Goal: Task Accomplishment & Management: Manage account settings

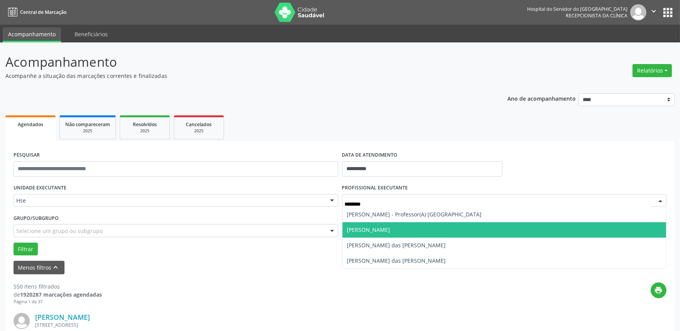
click at [373, 227] on span "[PERSON_NAME]" at bounding box center [368, 229] width 43 height 7
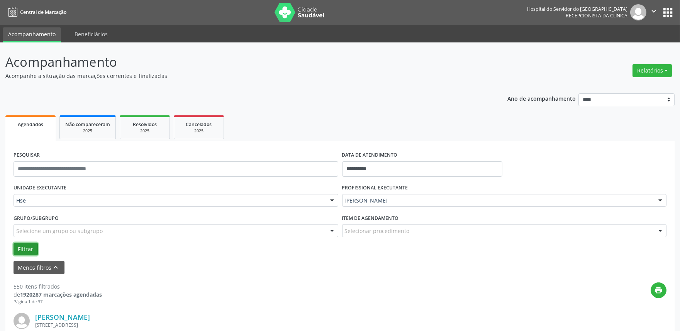
click at [31, 245] on button "Filtrar" at bounding box center [26, 249] width 24 height 13
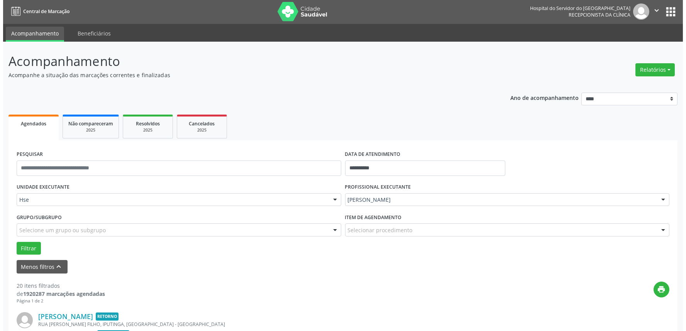
scroll to position [86, 0]
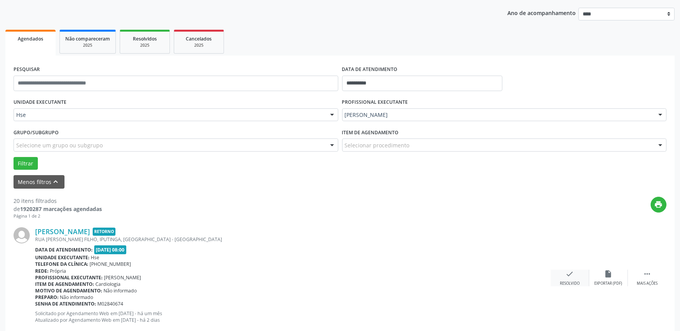
click at [568, 278] on div "check Resolvido" at bounding box center [570, 278] width 39 height 17
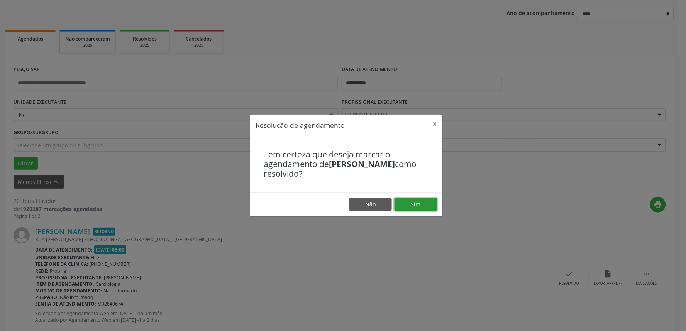
click at [416, 203] on button "Sim" at bounding box center [416, 204] width 42 height 13
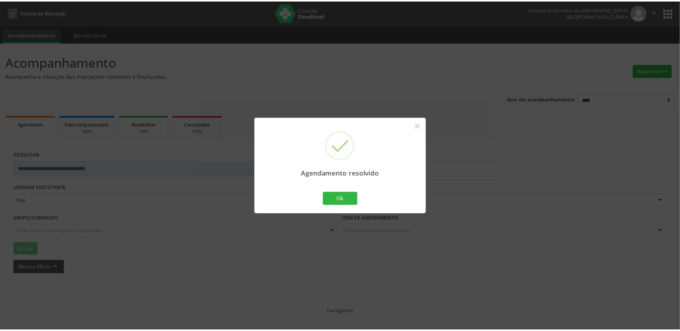
scroll to position [0, 0]
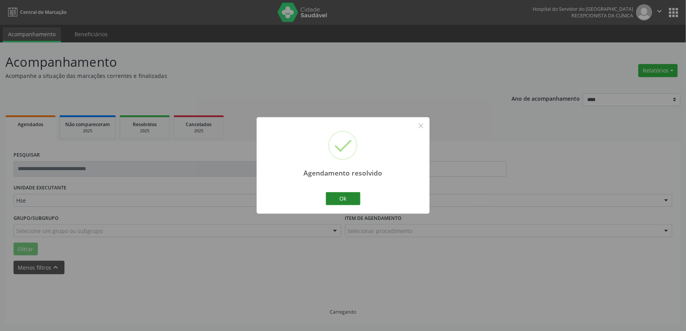
click at [349, 195] on button "Ok" at bounding box center [343, 198] width 35 height 13
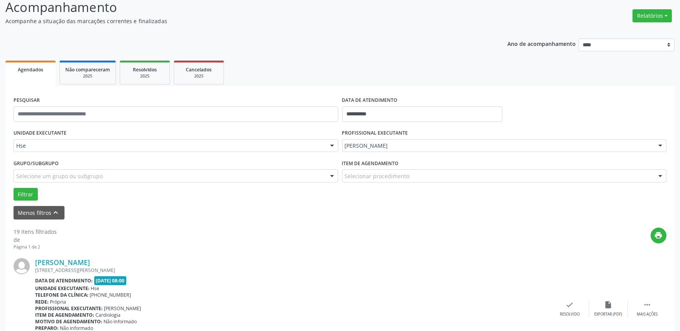
scroll to position [129, 0]
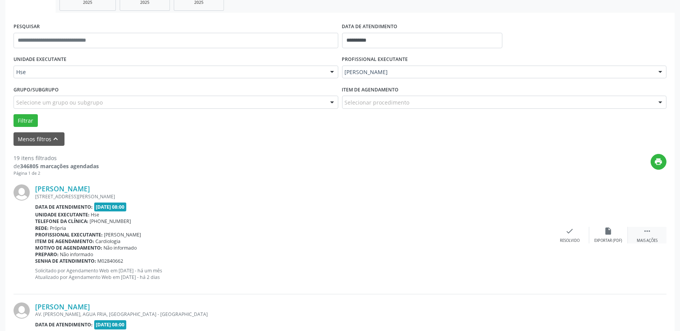
click at [657, 232] on div " Mais ações" at bounding box center [647, 235] width 39 height 17
click at [613, 238] on div "Não compareceu" at bounding box center [608, 240] width 33 height 5
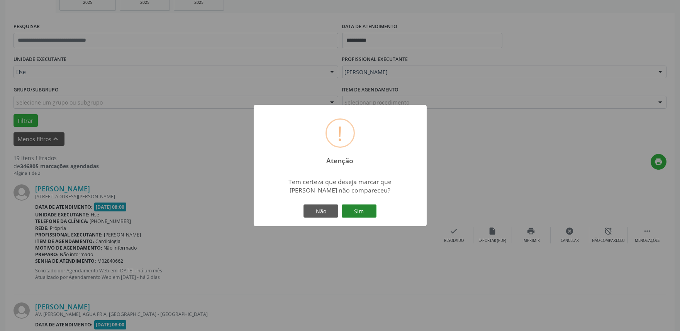
click at [350, 205] on button "Sim" at bounding box center [359, 211] width 35 height 13
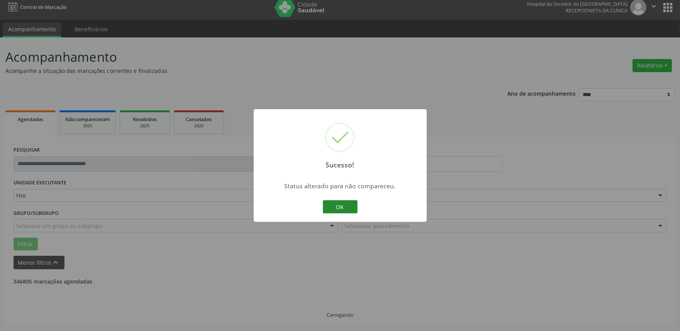
click at [337, 208] on button "OK" at bounding box center [340, 206] width 35 height 13
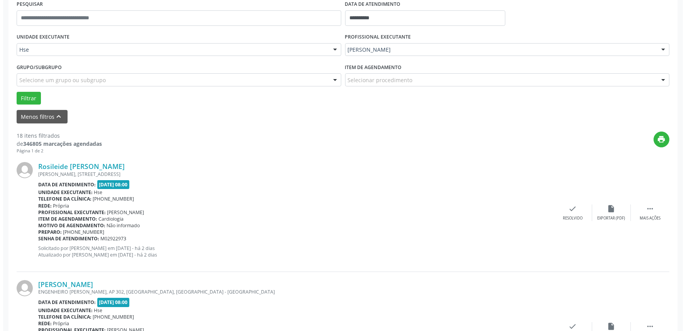
scroll to position [171, 0]
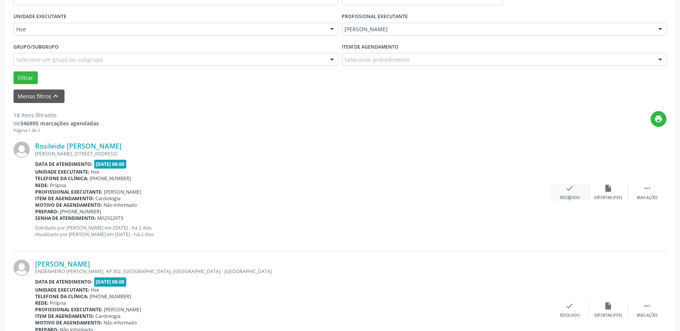
click at [564, 196] on div "Resolvido" at bounding box center [570, 197] width 20 height 5
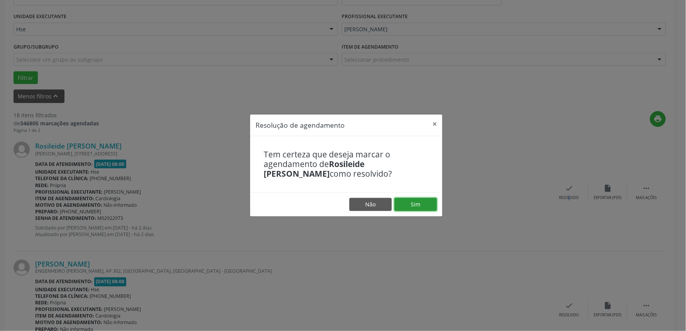
click at [416, 201] on button "Sim" at bounding box center [416, 204] width 42 height 13
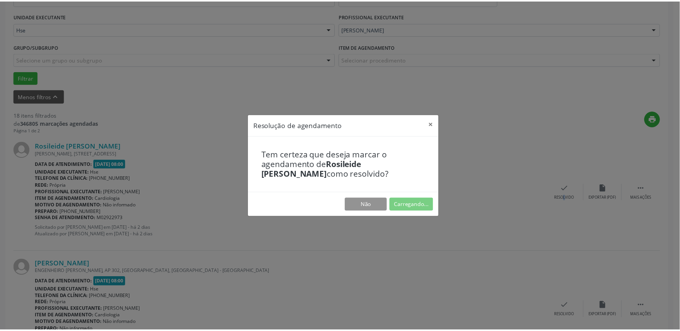
scroll to position [0, 0]
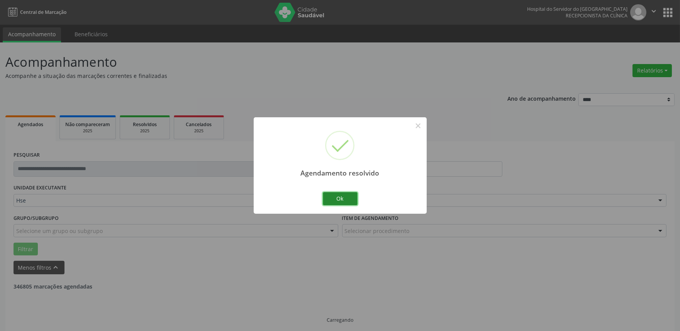
click at [351, 198] on button "Ok" at bounding box center [340, 198] width 35 height 13
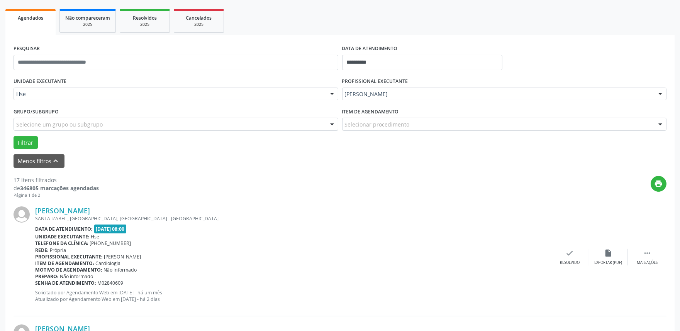
scroll to position [129, 0]
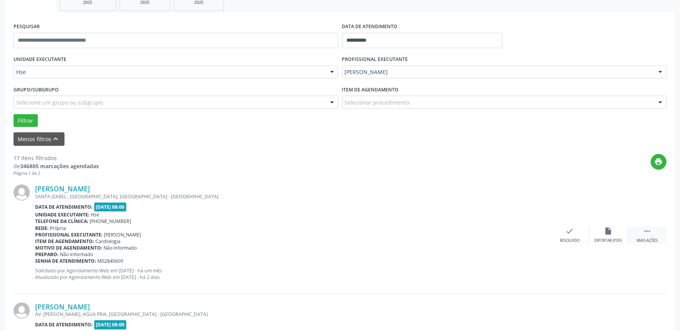
click at [646, 238] on div "Mais ações" at bounding box center [647, 240] width 21 height 5
click at [597, 233] on div "alarm_off Não compareceu" at bounding box center [608, 235] width 39 height 17
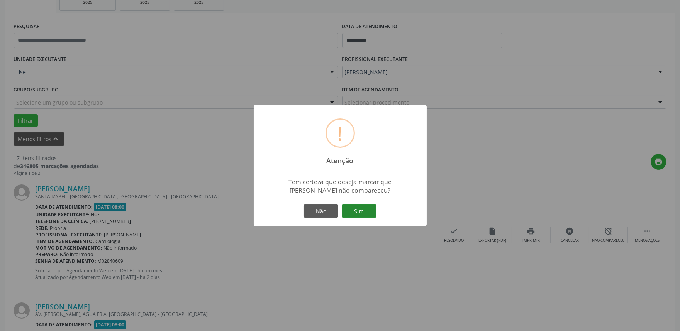
click at [364, 209] on button "Sim" at bounding box center [359, 211] width 35 height 13
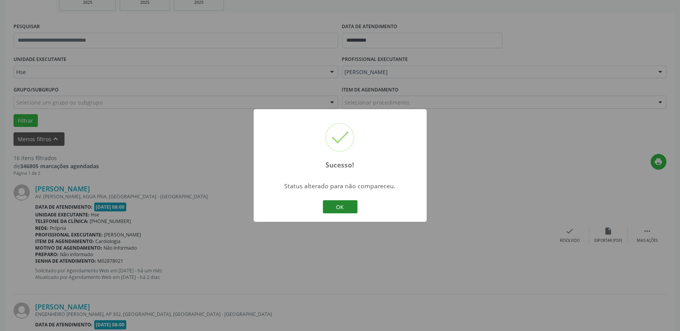
click at [347, 205] on button "OK" at bounding box center [340, 206] width 35 height 13
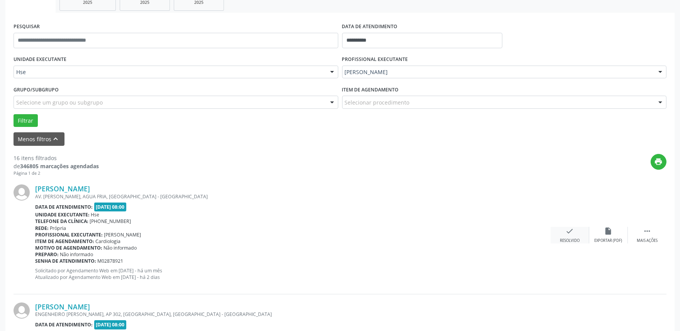
click at [566, 239] on div "Resolvido" at bounding box center [570, 240] width 20 height 5
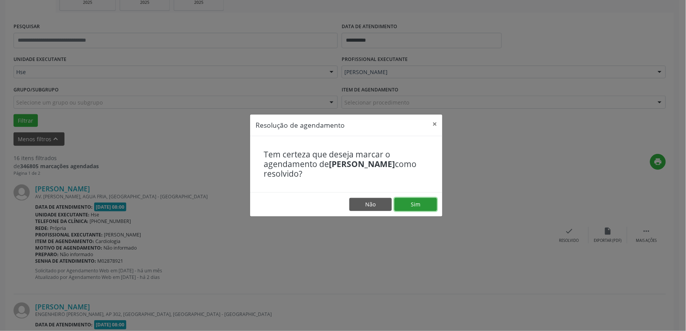
click at [421, 207] on button "Sim" at bounding box center [416, 204] width 42 height 13
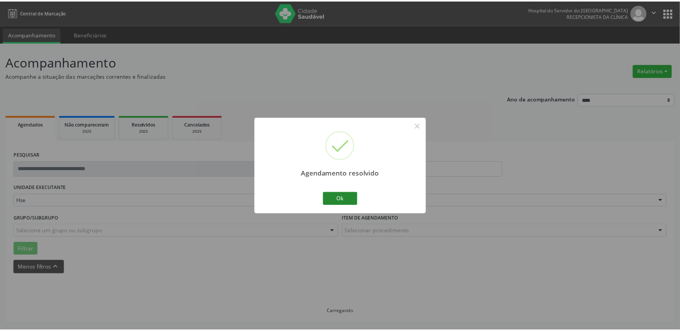
scroll to position [0, 0]
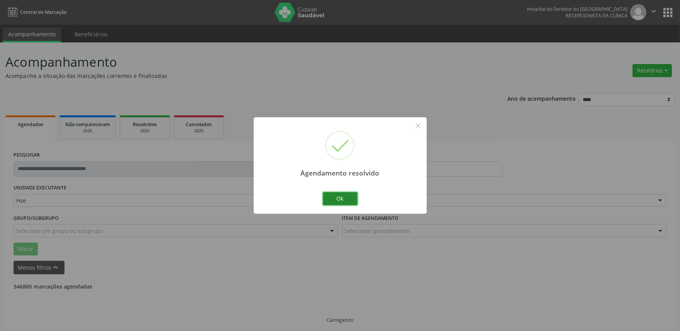
click at [335, 203] on button "Ok" at bounding box center [340, 198] width 35 height 13
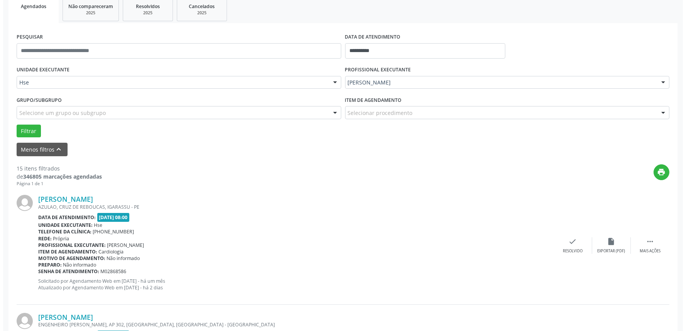
scroll to position [129, 0]
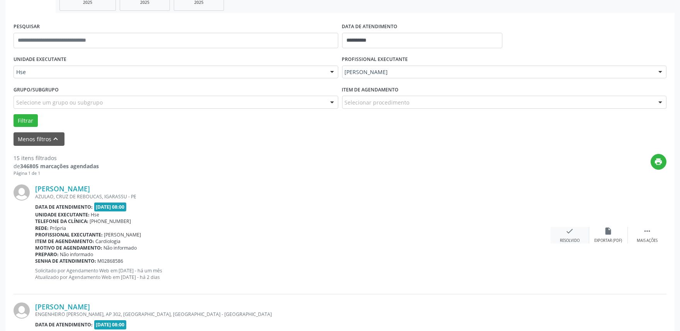
click at [571, 238] on div "Resolvido" at bounding box center [570, 240] width 20 height 5
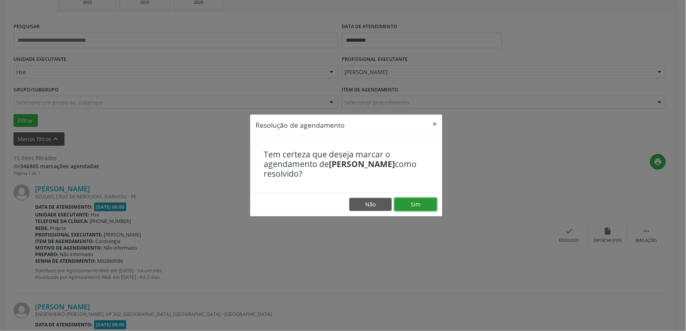
click at [423, 207] on button "Sim" at bounding box center [416, 204] width 42 height 13
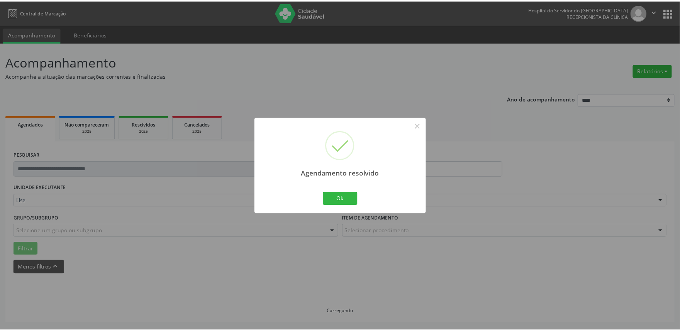
scroll to position [0, 0]
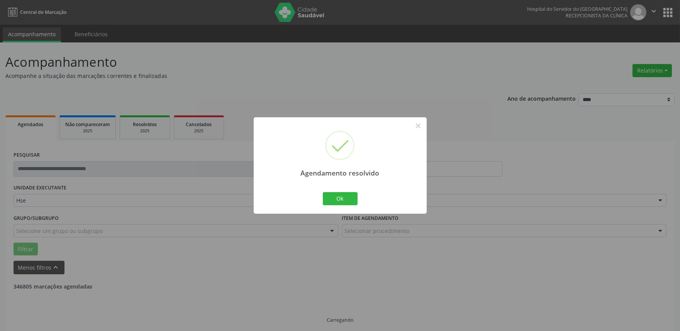
click at [356, 205] on div "Ok Cancel" at bounding box center [340, 199] width 38 height 16
click at [342, 201] on button "Ok" at bounding box center [340, 198] width 35 height 13
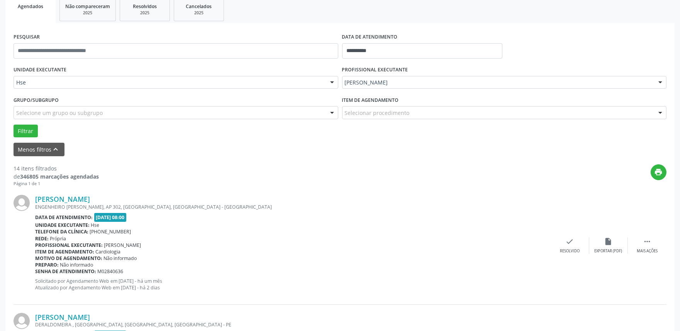
scroll to position [129, 0]
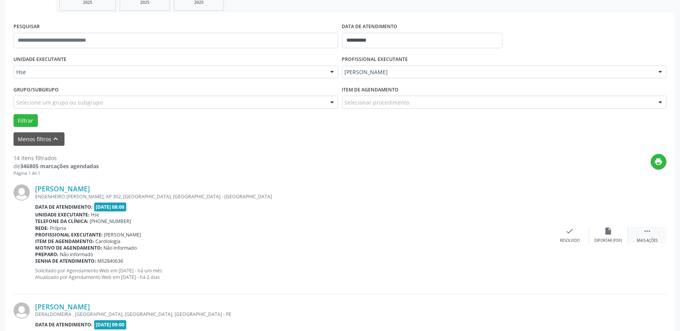
click at [646, 234] on icon "" at bounding box center [647, 231] width 8 height 8
click at [616, 238] on div "Não compareceu" at bounding box center [608, 240] width 33 height 5
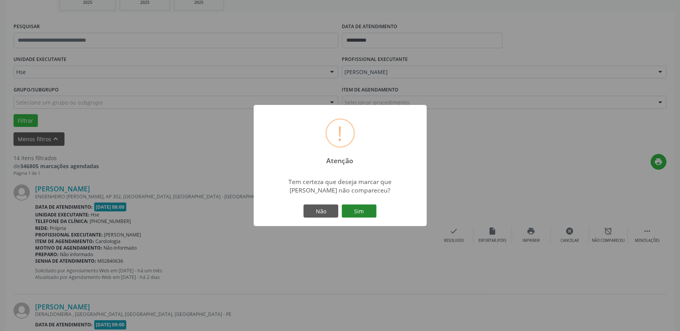
click at [370, 206] on button "Sim" at bounding box center [359, 211] width 35 height 13
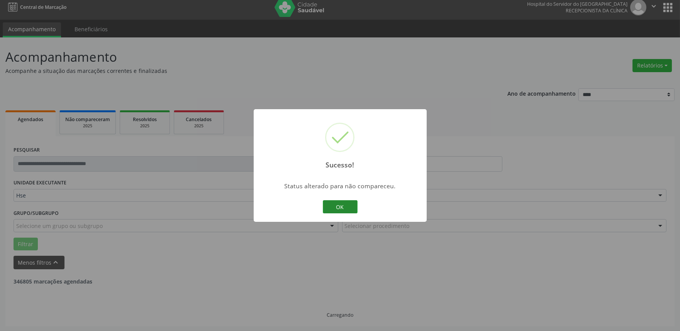
click at [348, 205] on button "OK" at bounding box center [340, 206] width 35 height 13
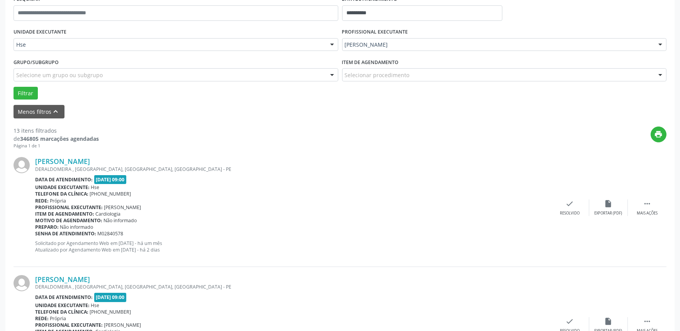
scroll to position [171, 0]
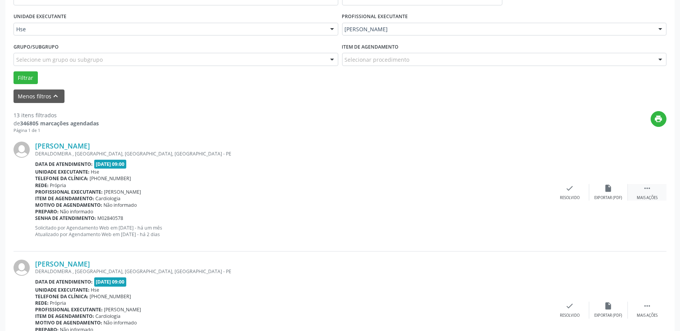
click at [646, 199] on div "Mais ações" at bounding box center [647, 197] width 21 height 5
click at [602, 190] on div "alarm_off Não compareceu" at bounding box center [608, 192] width 39 height 17
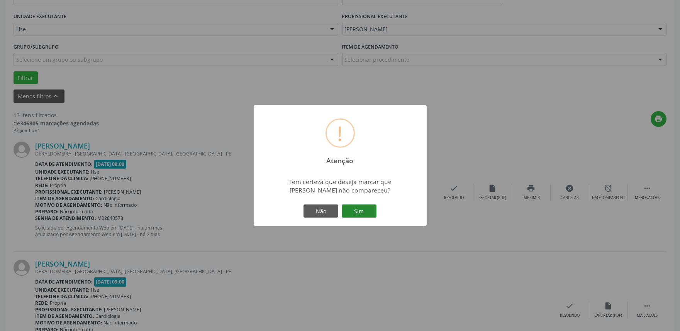
click at [357, 210] on button "Sim" at bounding box center [359, 211] width 35 height 13
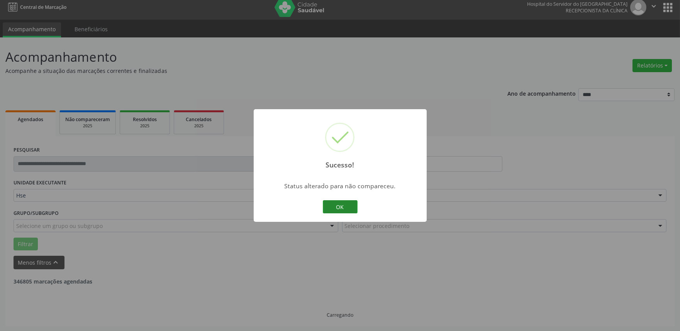
click at [340, 203] on button "OK" at bounding box center [340, 206] width 35 height 13
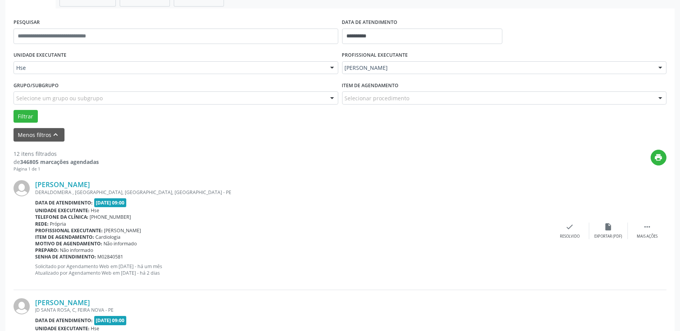
scroll to position [134, 0]
click at [647, 231] on div " Mais ações" at bounding box center [647, 230] width 39 height 17
click at [612, 232] on div "alarm_off Não compareceu" at bounding box center [608, 230] width 39 height 17
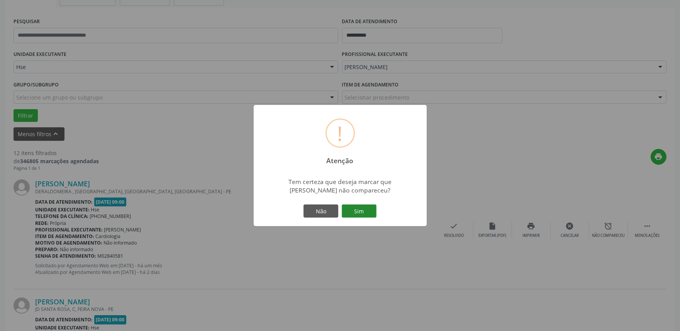
click at [369, 210] on button "Sim" at bounding box center [359, 211] width 35 height 13
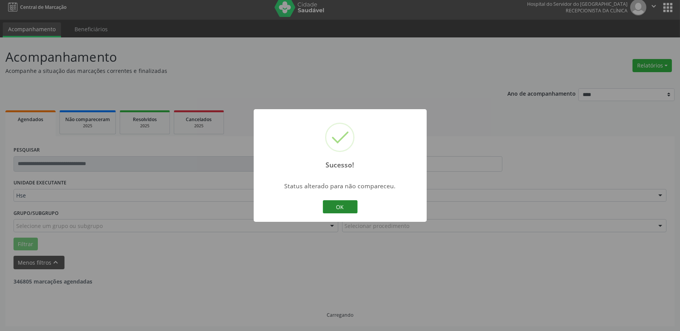
click at [350, 203] on button "OK" at bounding box center [340, 206] width 35 height 13
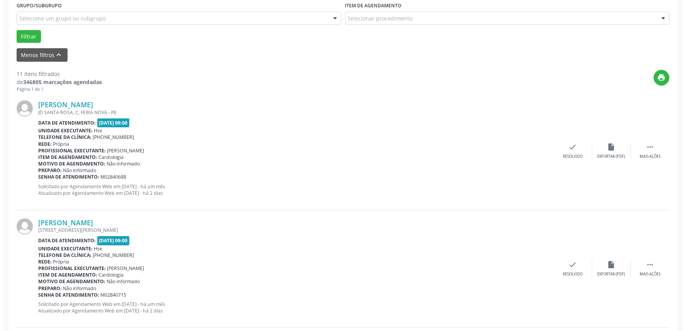
scroll to position [219, 0]
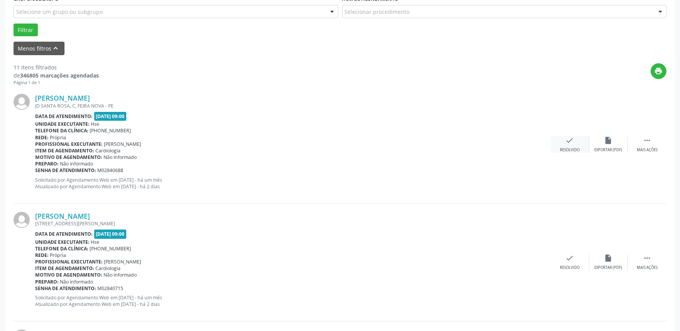
click at [575, 147] on div "Resolvido" at bounding box center [570, 149] width 20 height 5
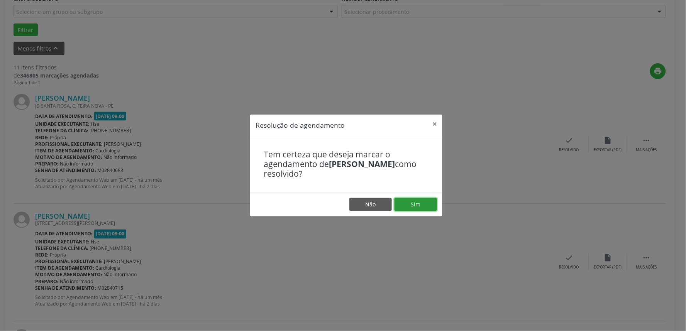
click at [419, 210] on button "Sim" at bounding box center [416, 204] width 42 height 13
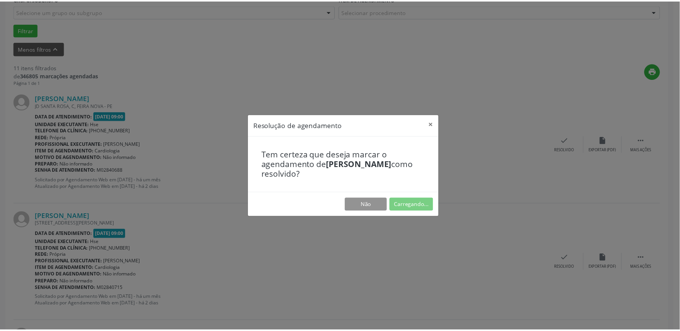
scroll to position [0, 0]
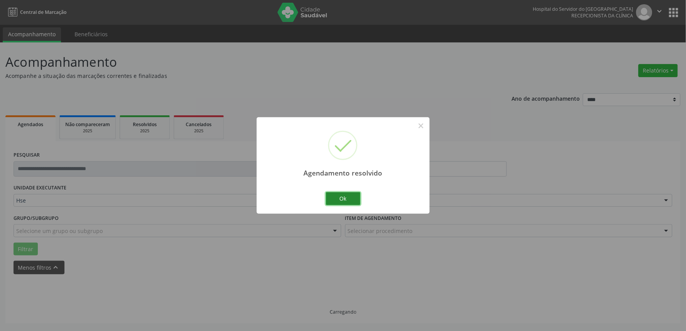
click at [349, 199] on button "Ok" at bounding box center [343, 198] width 35 height 13
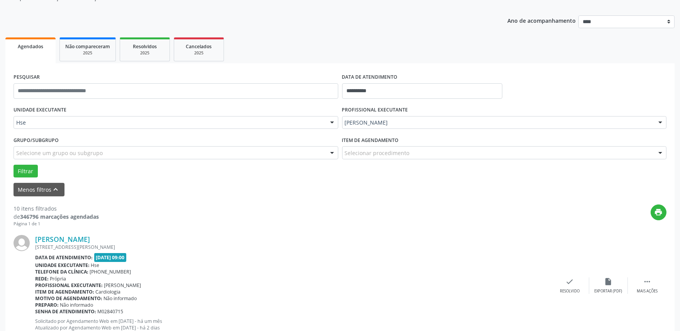
scroll to position [86, 0]
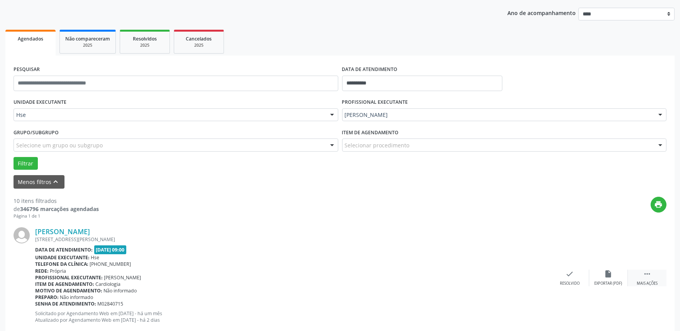
click at [655, 275] on div " Mais ações" at bounding box center [647, 278] width 39 height 17
click at [622, 275] on div "alarm_off Não compareceu" at bounding box center [608, 278] width 39 height 17
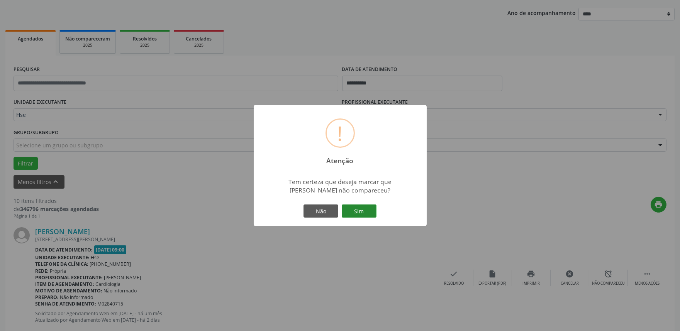
click at [356, 212] on button "Sim" at bounding box center [359, 211] width 35 height 13
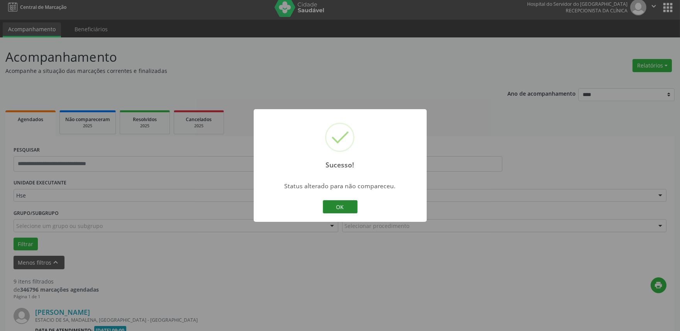
click at [340, 210] on button "OK" at bounding box center [340, 206] width 35 height 13
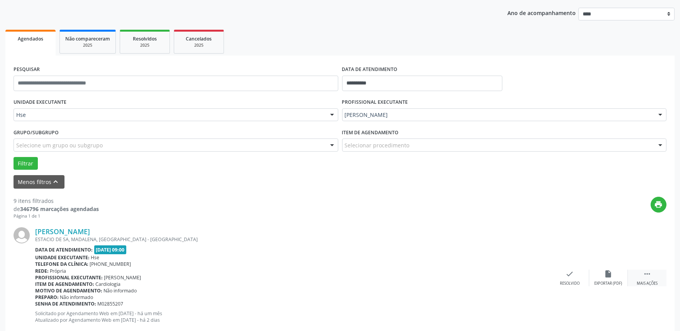
click at [652, 275] on div " Mais ações" at bounding box center [647, 278] width 39 height 17
click at [604, 271] on icon "alarm_off" at bounding box center [608, 274] width 8 height 8
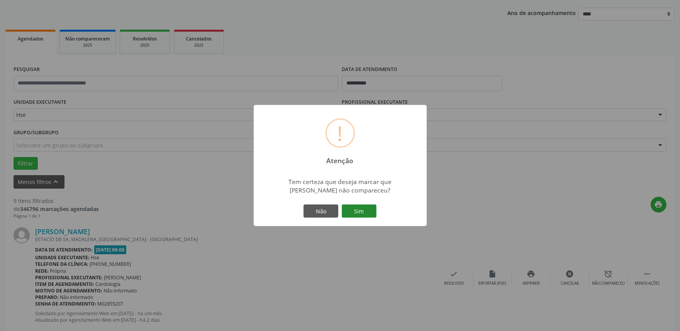
click at [371, 217] on button "Sim" at bounding box center [359, 211] width 35 height 13
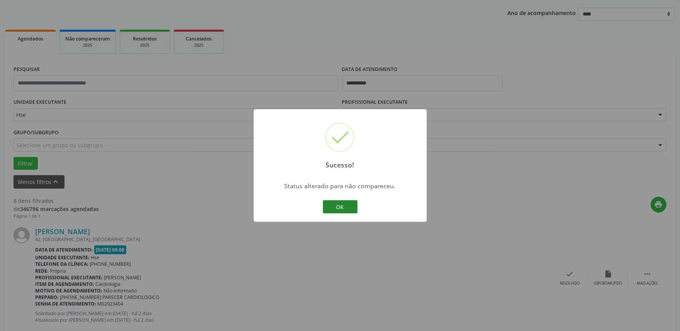
click at [344, 206] on button "OK" at bounding box center [340, 206] width 35 height 13
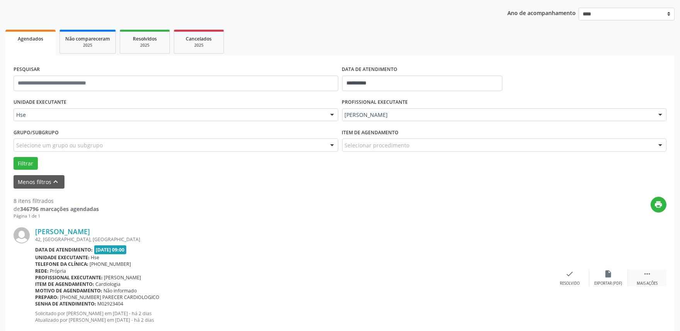
click at [646, 276] on icon "" at bounding box center [647, 274] width 8 height 8
click at [615, 278] on div "alarm_off Não compareceu" at bounding box center [608, 278] width 39 height 17
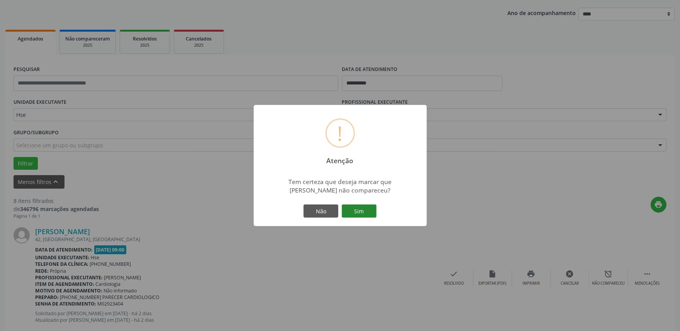
click at [362, 212] on button "Sim" at bounding box center [359, 211] width 35 height 13
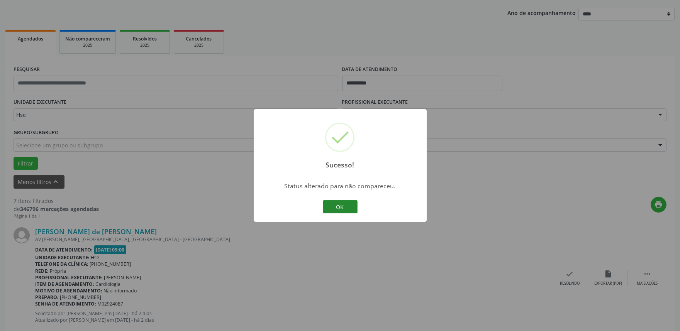
click at [344, 203] on button "OK" at bounding box center [340, 206] width 35 height 13
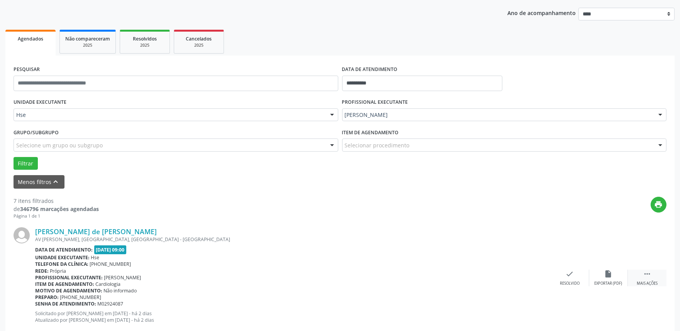
click at [645, 276] on icon "" at bounding box center [647, 274] width 8 height 8
click at [606, 271] on icon "alarm_off" at bounding box center [608, 274] width 8 height 8
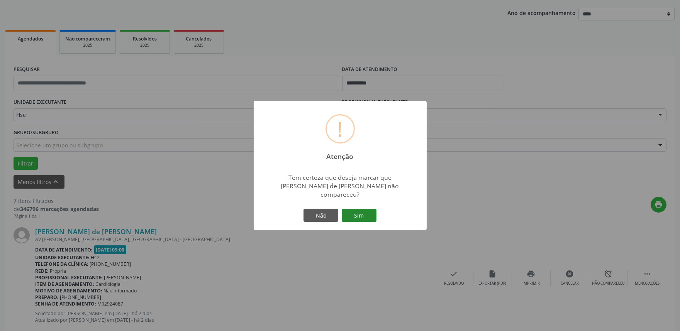
click at [359, 209] on button "Sim" at bounding box center [359, 215] width 35 height 13
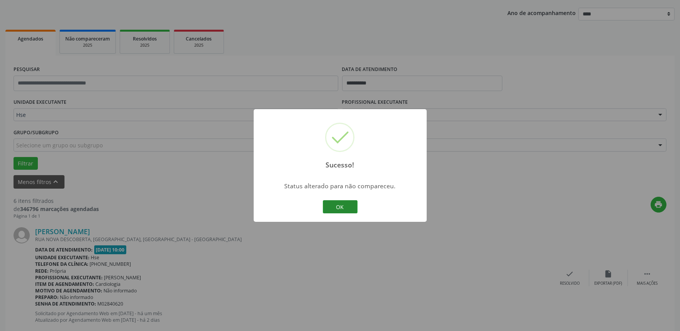
click at [348, 207] on button "OK" at bounding box center [340, 206] width 35 height 13
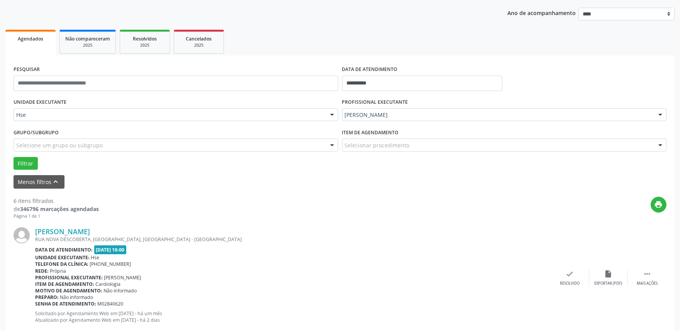
click at [646, 288] on div "[PERSON_NAME] [GEOGRAPHIC_DATA], [GEOGRAPHIC_DATA], [GEOGRAPHIC_DATA] Data de a…" at bounding box center [340, 278] width 653 height 118
click at [646, 284] on div "Mais ações" at bounding box center [647, 283] width 21 height 5
click at [610, 277] on icon "alarm_off" at bounding box center [608, 274] width 8 height 8
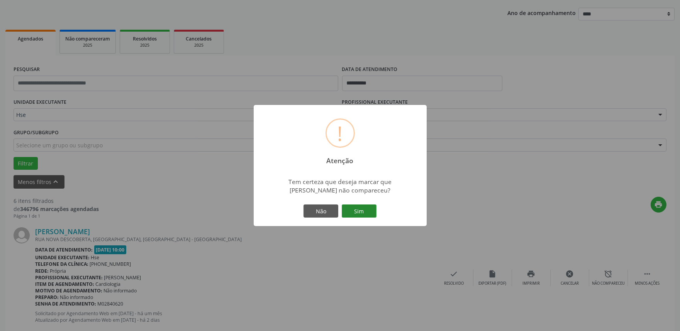
click at [351, 214] on button "Sim" at bounding box center [359, 211] width 35 height 13
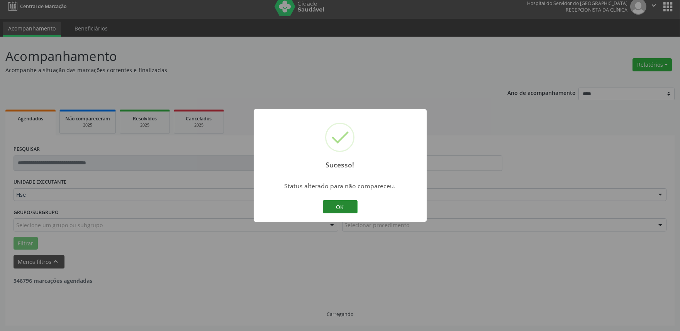
click at [342, 206] on button "OK" at bounding box center [340, 206] width 35 height 13
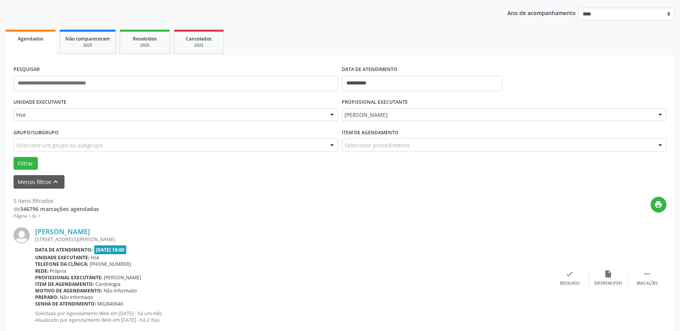
click at [342, 206] on div "Sucesso! × Status alterado para não compareceu. OK Cancel" at bounding box center [340, 165] width 680 height 331
click at [579, 279] on div "check Resolvido" at bounding box center [570, 278] width 39 height 17
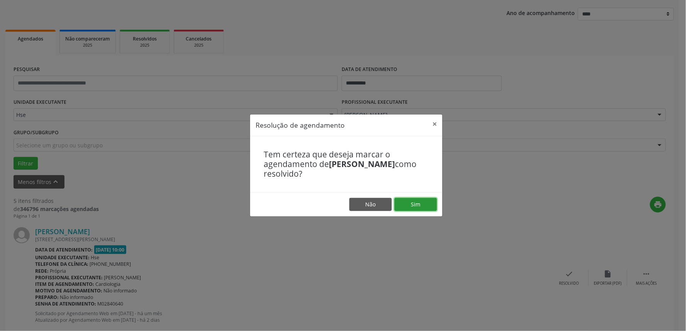
click at [414, 199] on button "Sim" at bounding box center [416, 204] width 42 height 13
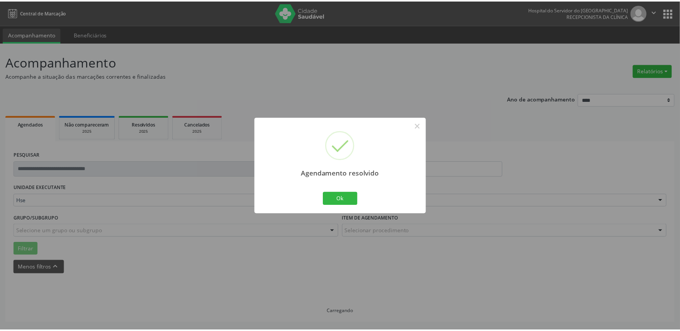
scroll to position [0, 0]
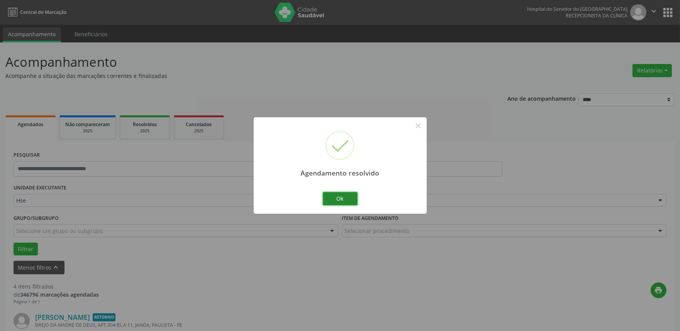
click at [343, 198] on button "Ok" at bounding box center [340, 198] width 35 height 13
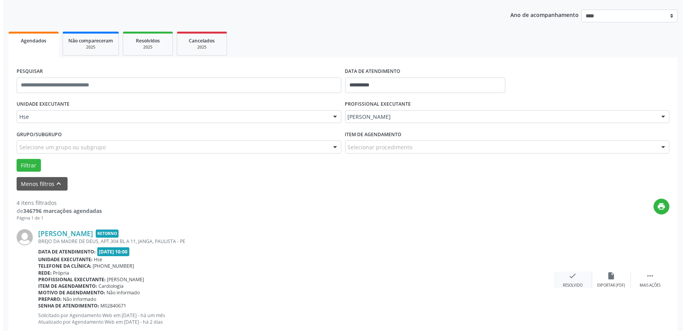
scroll to position [86, 0]
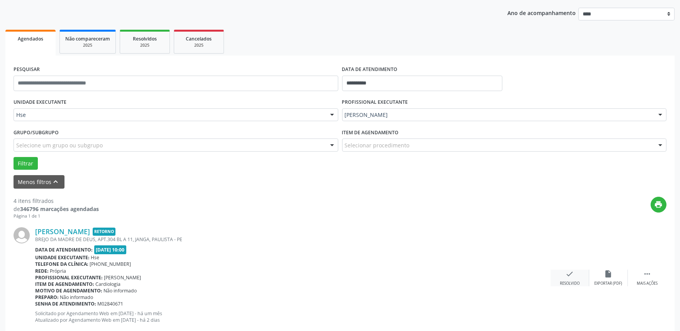
click at [566, 274] on icon "check" at bounding box center [570, 274] width 8 height 8
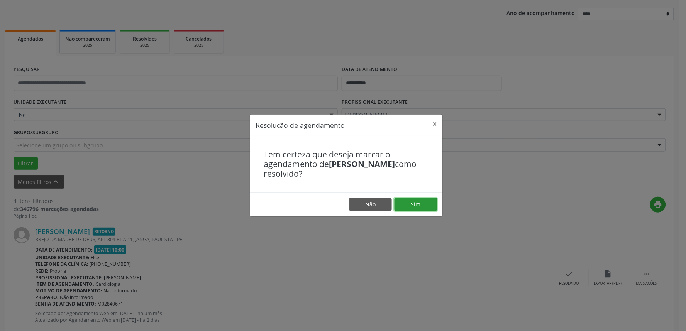
click at [413, 206] on button "Sim" at bounding box center [416, 204] width 42 height 13
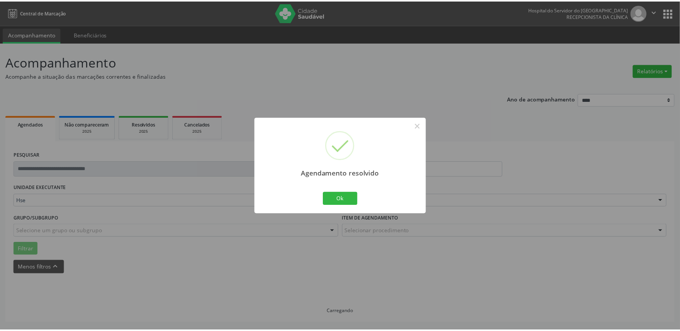
scroll to position [0, 0]
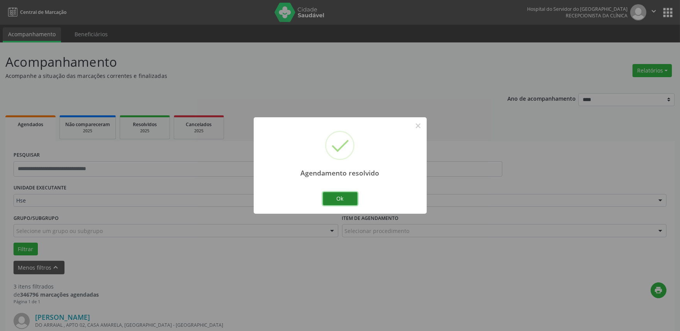
click at [347, 201] on button "Ok" at bounding box center [340, 198] width 35 height 13
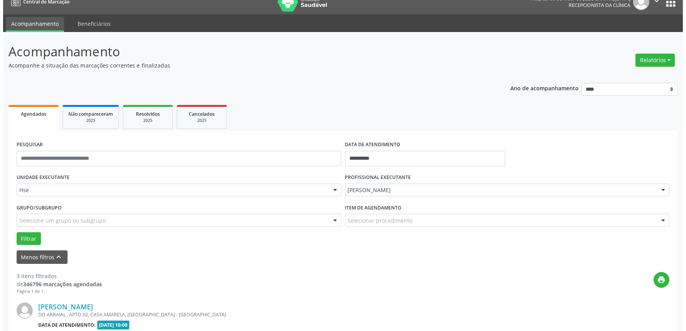
scroll to position [86, 0]
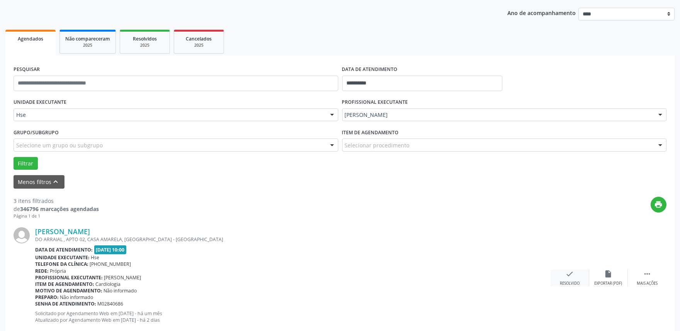
click at [571, 274] on icon "check" at bounding box center [570, 274] width 8 height 8
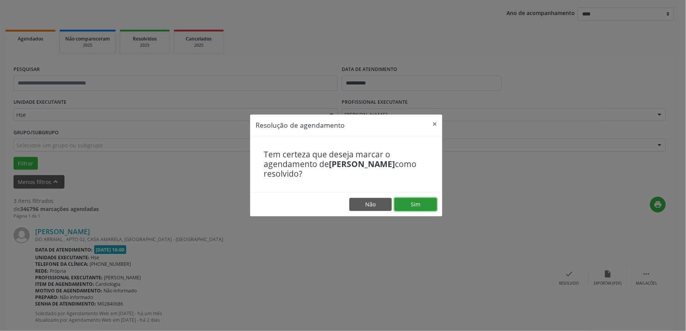
click at [420, 198] on button "Sim" at bounding box center [416, 204] width 42 height 13
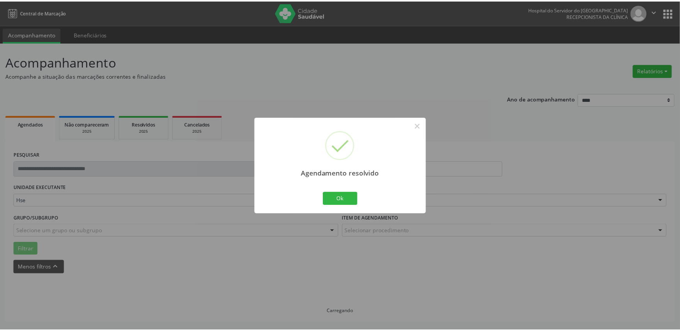
scroll to position [0, 0]
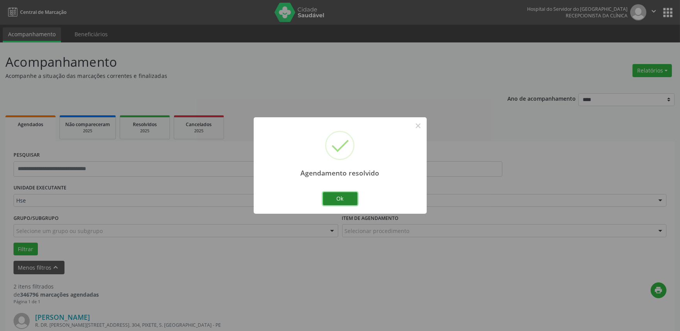
click at [340, 196] on button "Ok" at bounding box center [340, 198] width 35 height 13
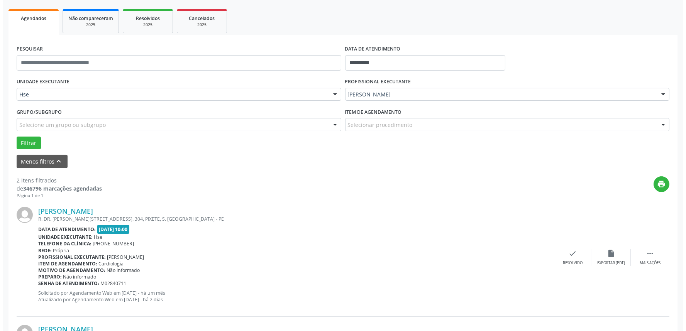
scroll to position [129, 0]
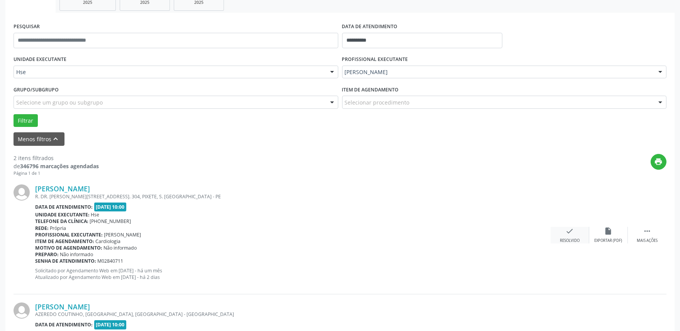
click at [580, 233] on div "check Resolvido" at bounding box center [570, 235] width 39 height 17
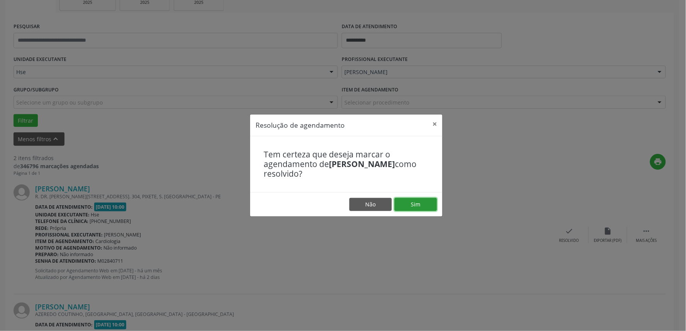
click at [414, 203] on button "Sim" at bounding box center [416, 204] width 42 height 13
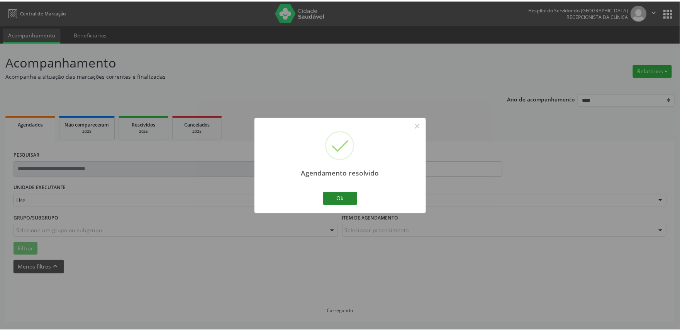
scroll to position [0, 0]
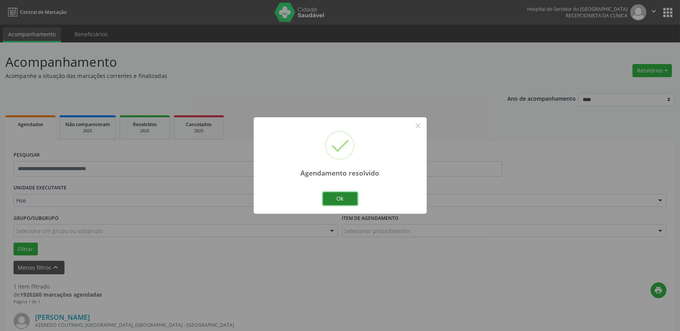
click at [333, 198] on button "Ok" at bounding box center [340, 198] width 35 height 13
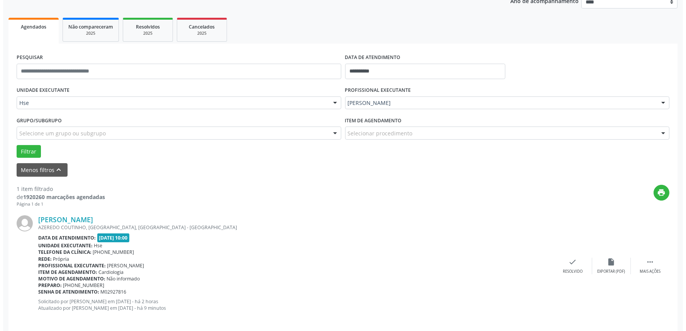
scroll to position [104, 0]
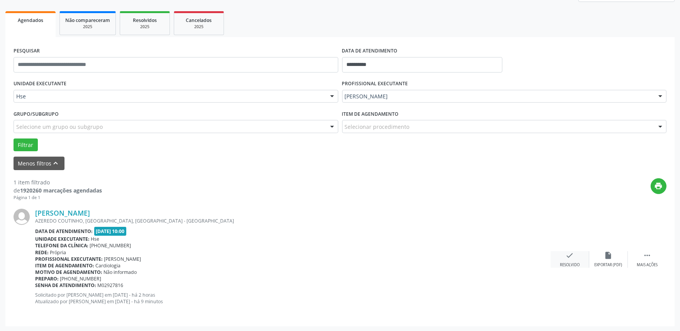
click at [564, 255] on div "check Resolvido" at bounding box center [570, 259] width 39 height 17
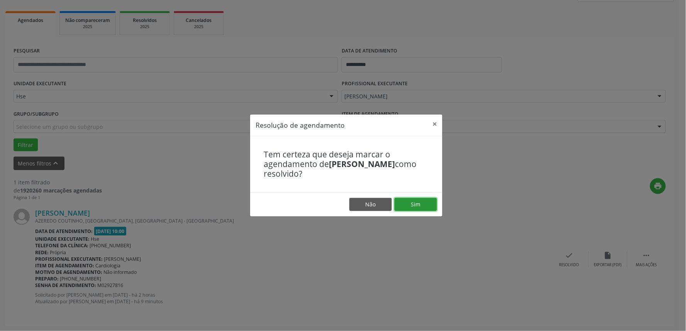
click at [427, 205] on button "Sim" at bounding box center [416, 204] width 42 height 13
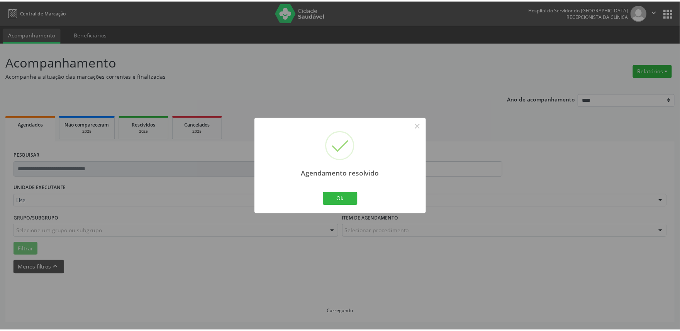
scroll to position [0, 0]
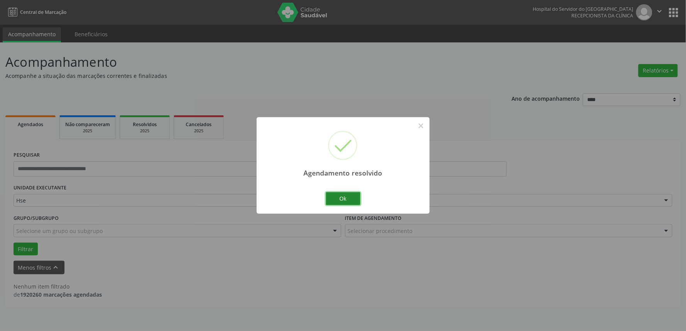
click at [356, 201] on button "Ok" at bounding box center [343, 198] width 35 height 13
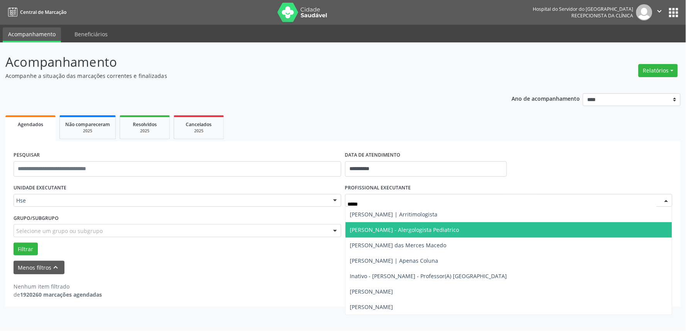
type input "******"
click at [432, 228] on span "[PERSON_NAME] - Alergologista Pediatrico" at bounding box center [404, 229] width 109 height 7
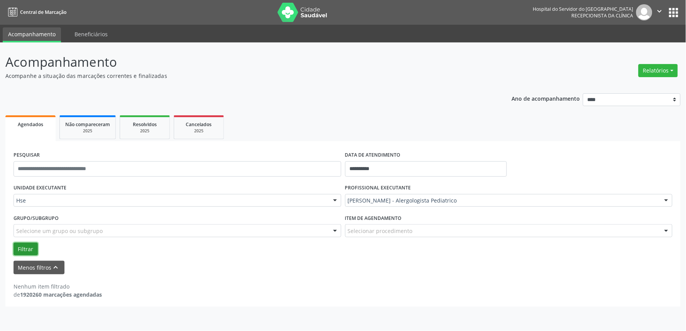
click at [17, 253] on button "Filtrar" at bounding box center [26, 249] width 24 height 13
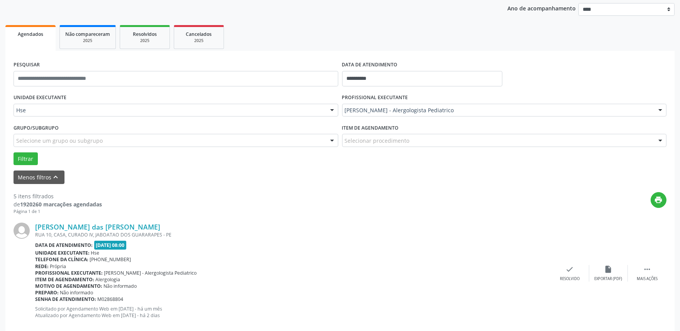
scroll to position [91, 0]
click at [648, 274] on div " Mais ações" at bounding box center [647, 273] width 39 height 17
click at [624, 272] on div "alarm_off Não compareceu" at bounding box center [608, 273] width 39 height 17
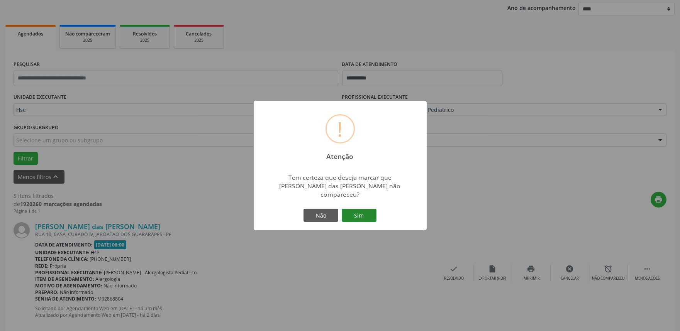
click at [367, 209] on button "Sim" at bounding box center [359, 215] width 35 height 13
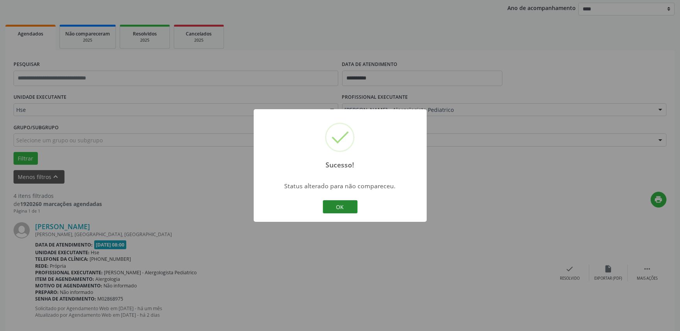
click at [338, 206] on button "OK" at bounding box center [340, 206] width 35 height 13
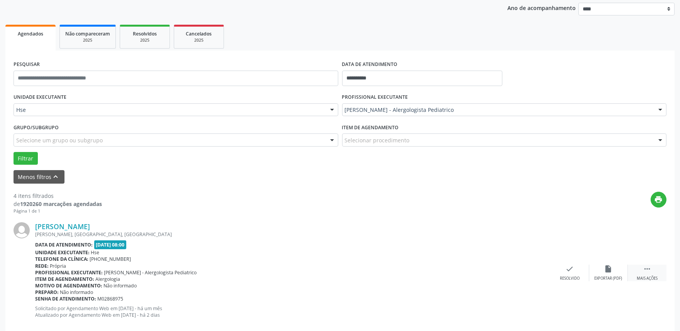
click at [648, 276] on div "Mais ações" at bounding box center [647, 278] width 21 height 5
click at [600, 266] on div "alarm_off Não compareceu" at bounding box center [608, 273] width 39 height 17
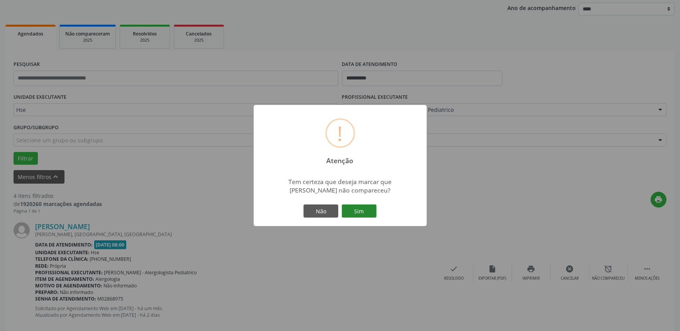
click at [353, 210] on button "Sim" at bounding box center [359, 211] width 35 height 13
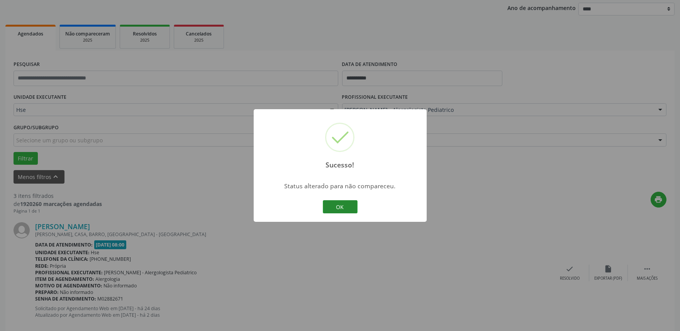
click at [337, 202] on button "OK" at bounding box center [340, 206] width 35 height 13
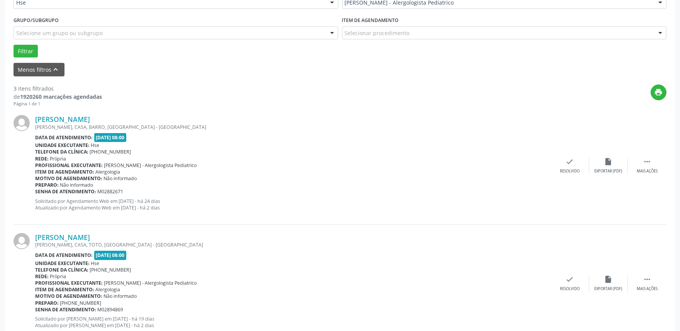
scroll to position [263, 0]
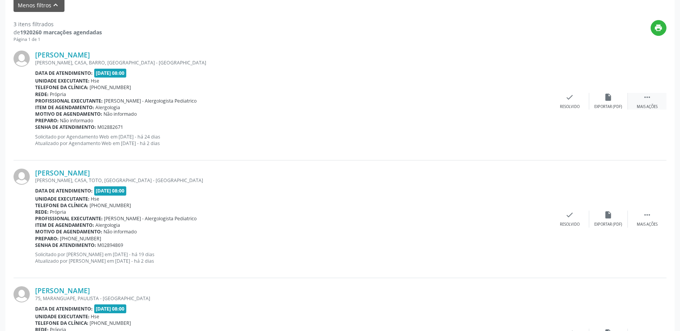
click at [657, 106] on div "Mais ações" at bounding box center [647, 106] width 21 height 5
click at [616, 103] on div "alarm_off Não compareceu" at bounding box center [608, 101] width 39 height 17
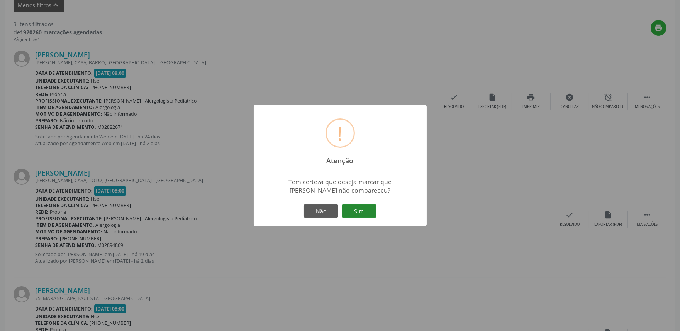
click at [364, 216] on button "Sim" at bounding box center [359, 211] width 35 height 13
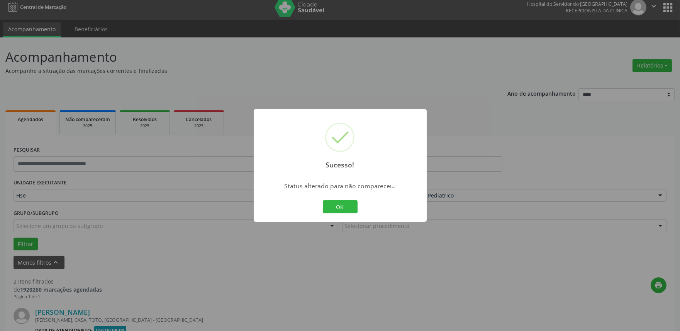
scroll to position [222, 0]
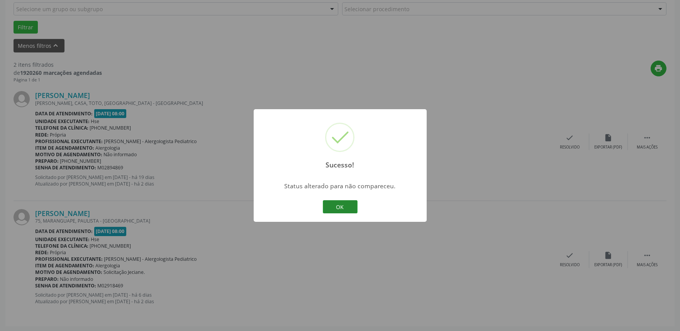
click at [343, 206] on button "OK" at bounding box center [340, 206] width 35 height 13
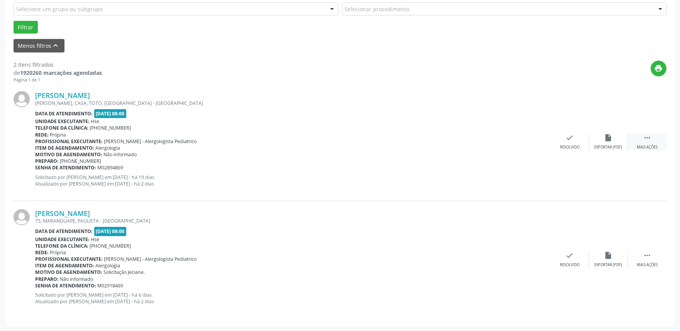
click at [659, 141] on div " Mais ações" at bounding box center [647, 142] width 39 height 17
click at [616, 141] on div "alarm_off Não compareceu" at bounding box center [608, 142] width 39 height 17
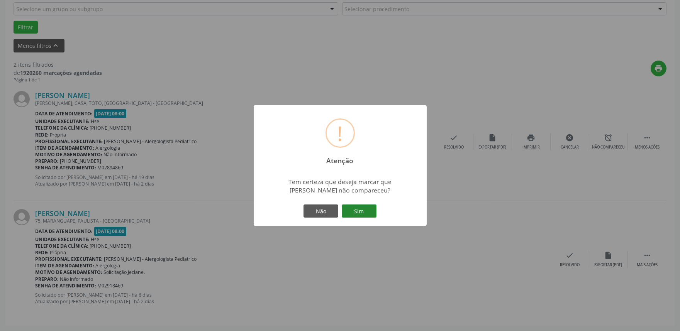
click at [361, 209] on button "Sim" at bounding box center [359, 211] width 35 height 13
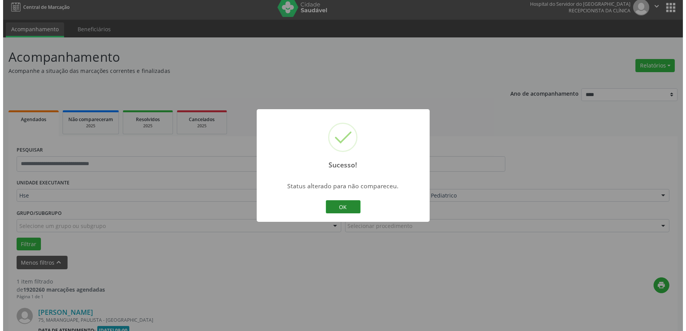
scroll to position [104, 0]
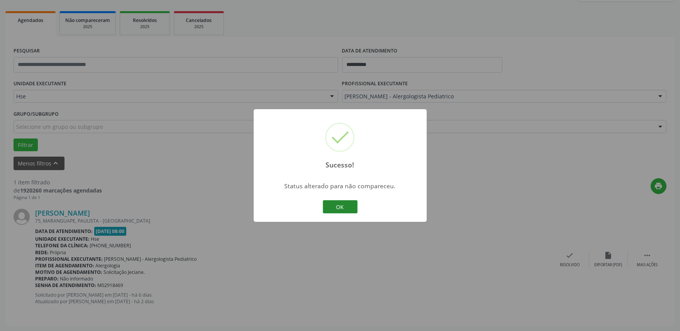
click at [333, 203] on button "OK" at bounding box center [340, 206] width 35 height 13
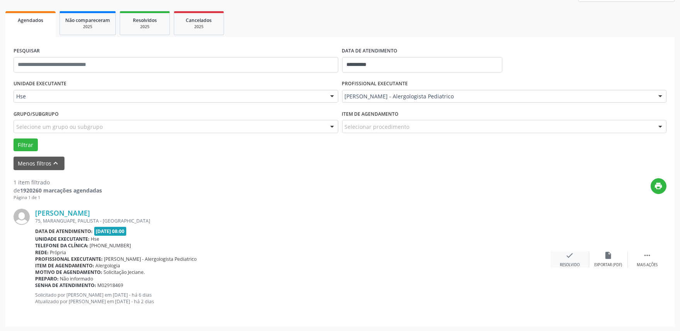
click at [561, 252] on div "check Resolvido" at bounding box center [570, 259] width 39 height 17
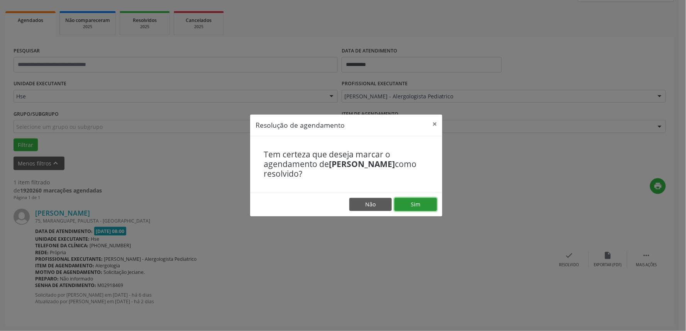
click at [426, 203] on button "Sim" at bounding box center [416, 204] width 42 height 13
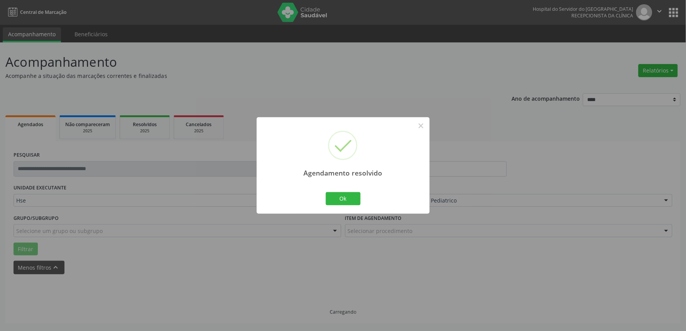
scroll to position [0, 0]
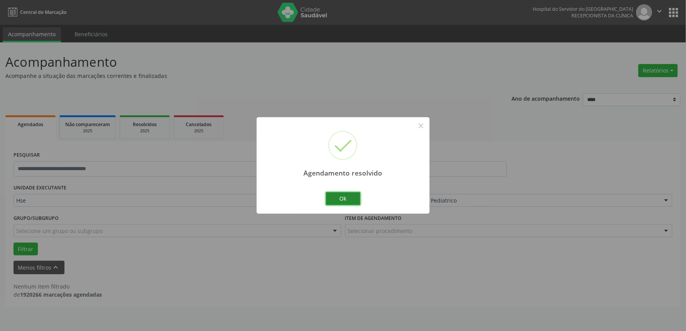
click at [348, 199] on button "Ok" at bounding box center [343, 198] width 35 height 13
